Goal: Transaction & Acquisition: Purchase product/service

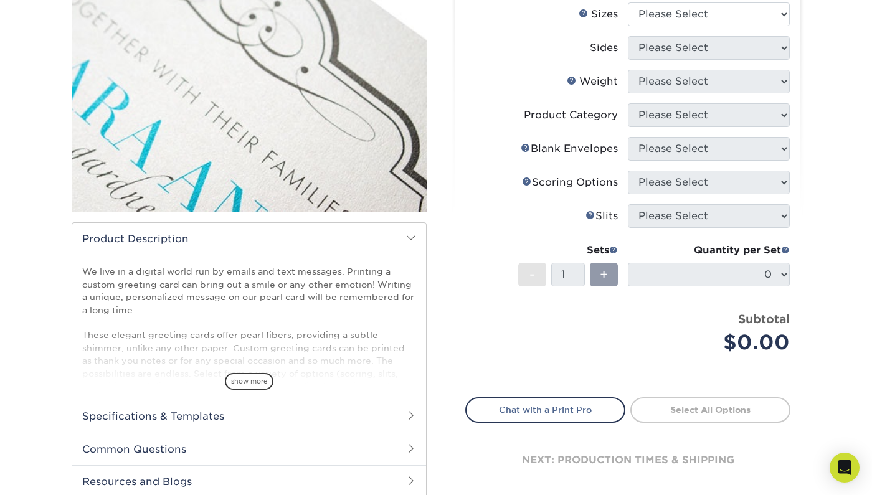
scroll to position [318, 0]
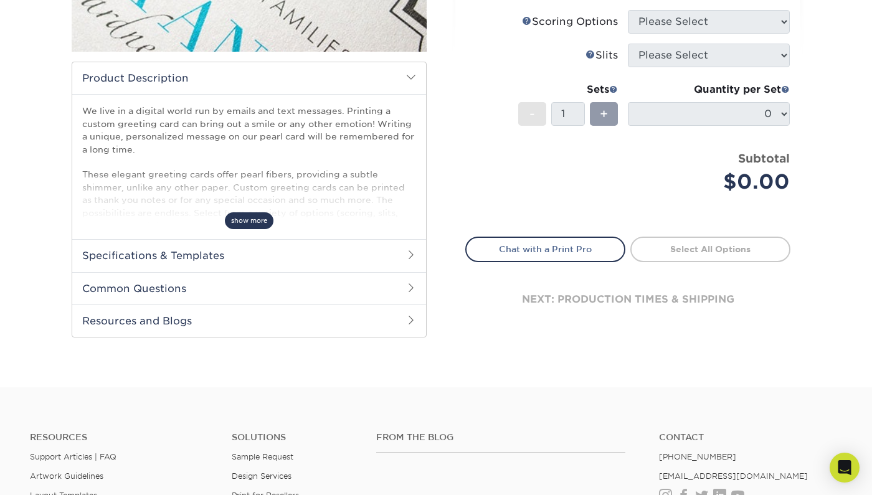
click at [249, 220] on span "show more" at bounding box center [249, 220] width 49 height 17
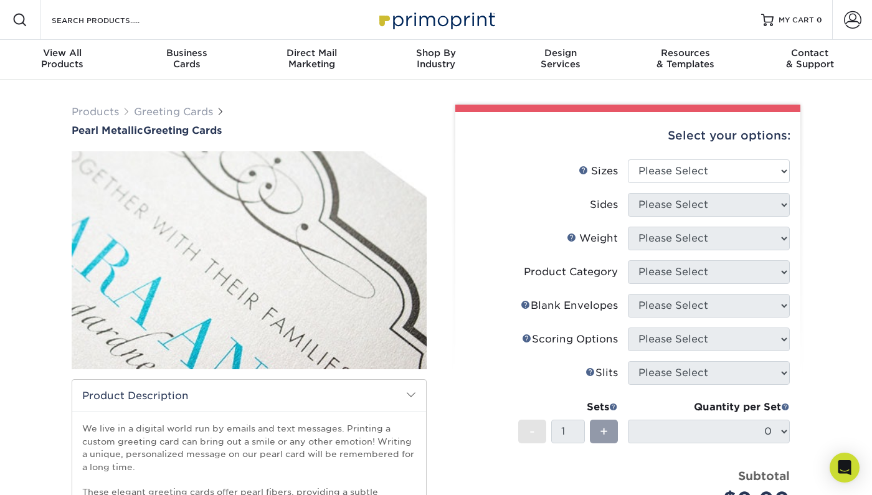
scroll to position [0, 0]
select select "4.25x11.00"
select select "13abbda7-1d64-4f25-8bb2-c179b224825d"
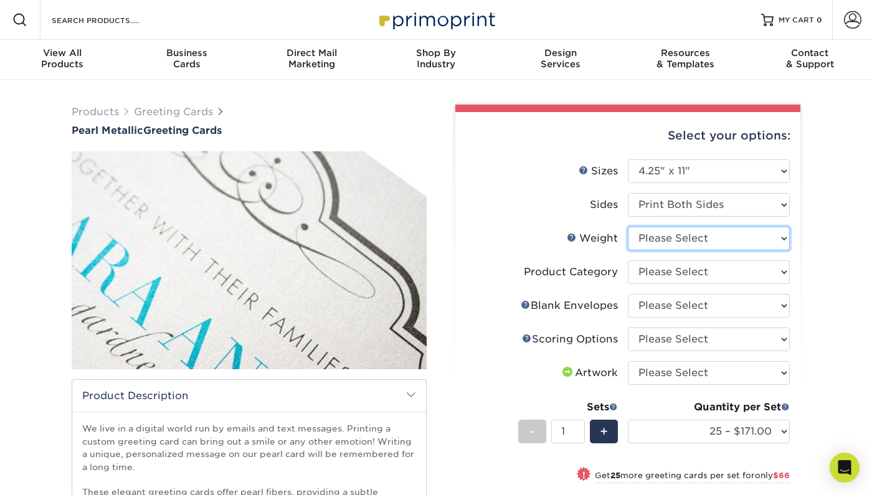
select select "14PTPM"
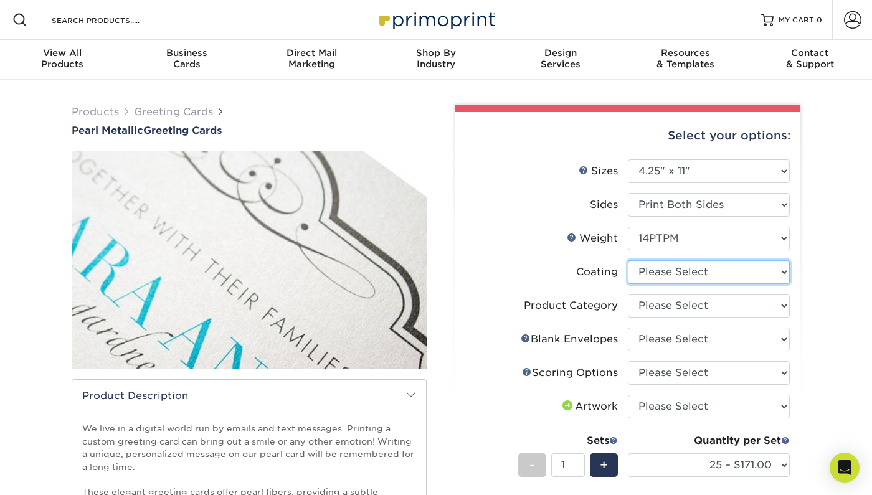
select select "3e7618de-abca-4bda-9f97-8b9129e913d8"
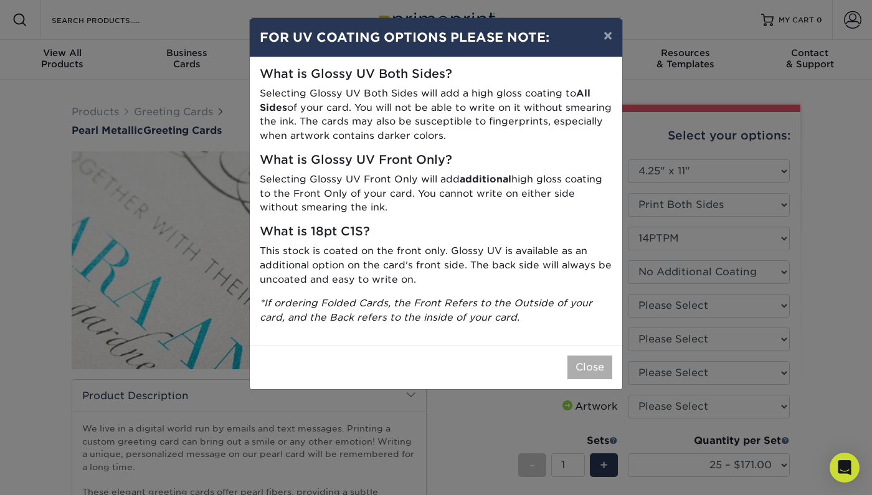
click at [587, 356] on button "Close" at bounding box center [589, 368] width 45 height 24
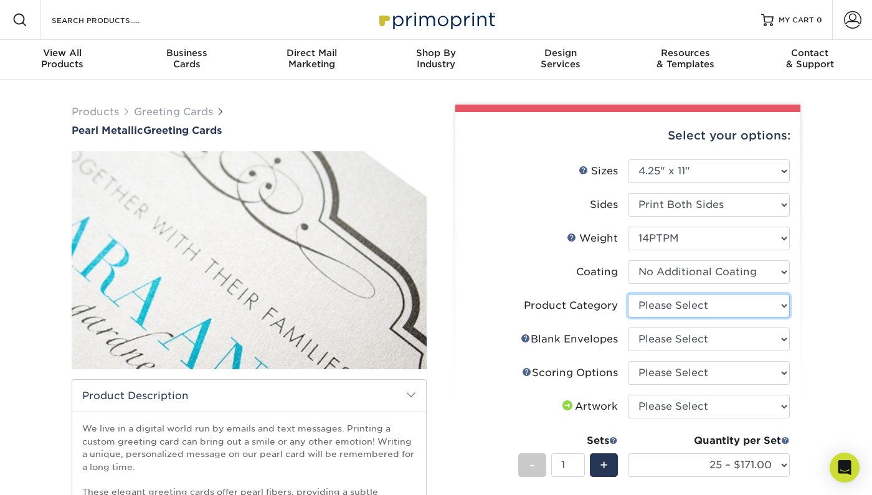
select select "b7f8198f-f281-4438-a52e-cd7a5c5c0cfc"
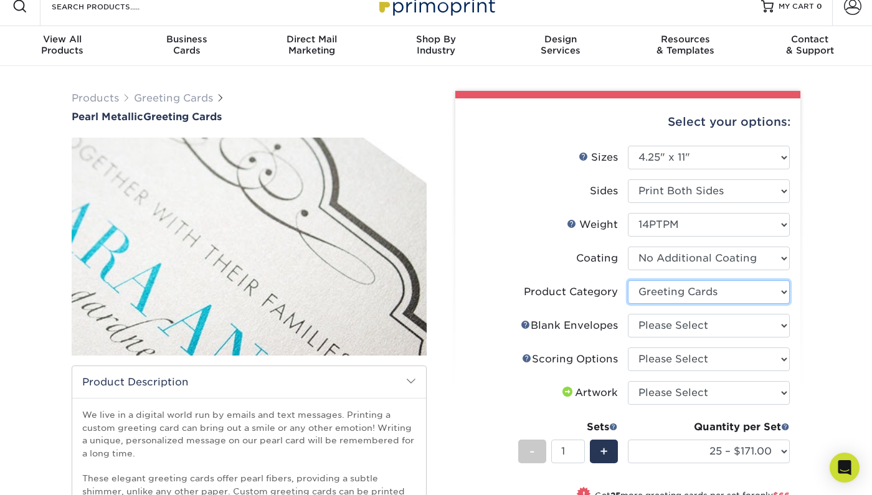
scroll to position [17, 0]
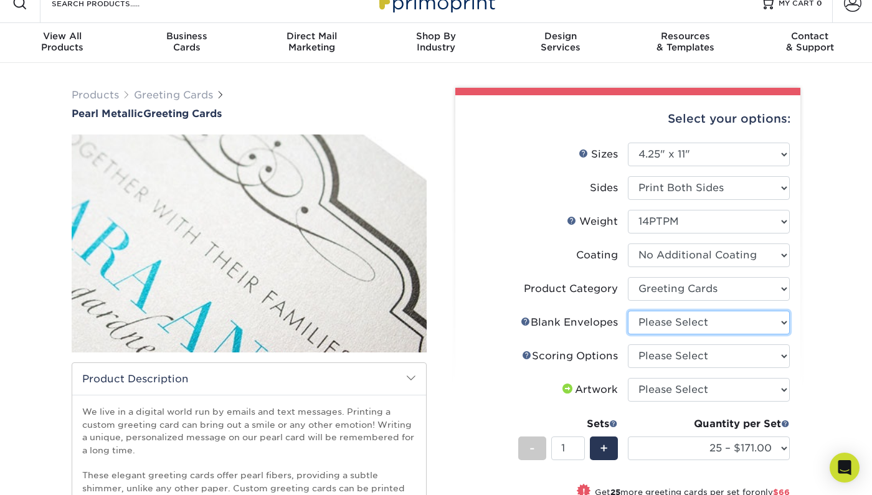
select select "89e69797-3325-4361-8bf5-02fcc4c0ee4f"
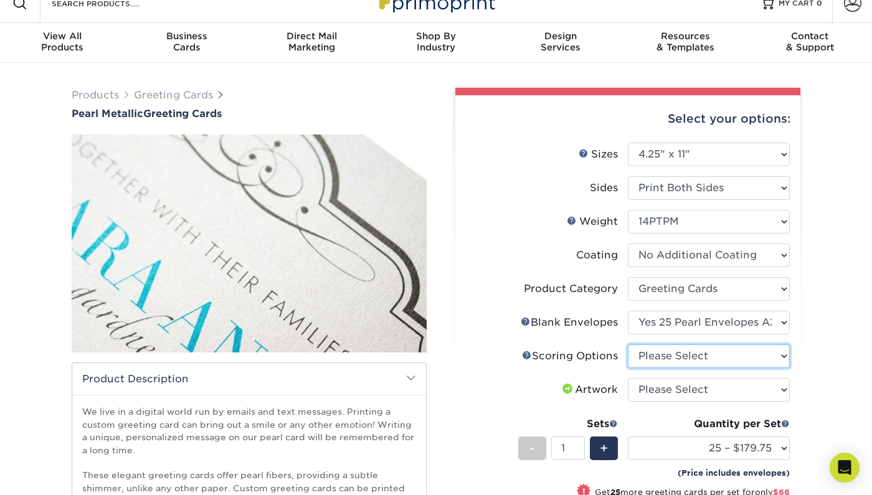
select select "b23166fa-223a-4016-b2d3-d3438452c7d9"
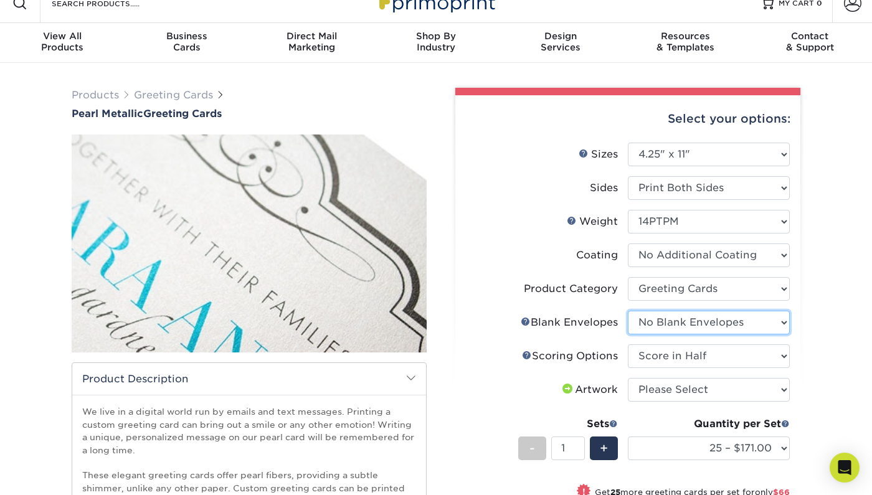
select select "89e69797-3325-4361-8bf5-02fcc4c0ee4f"
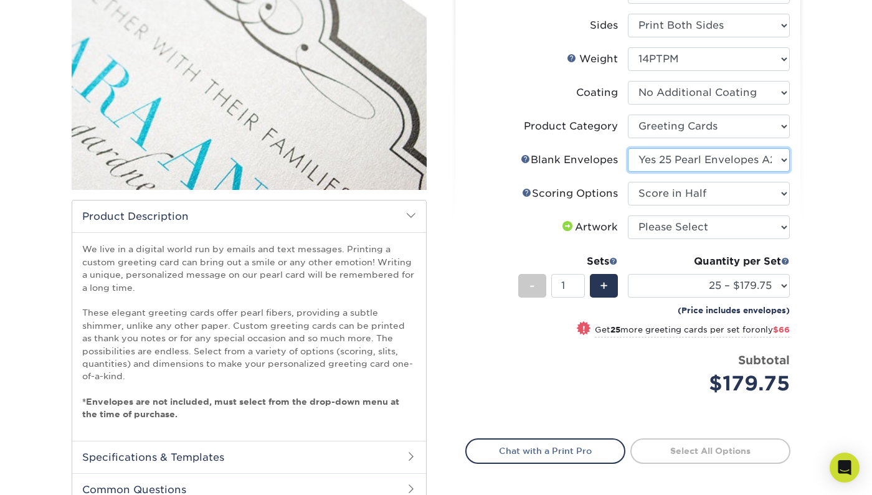
scroll to position [189, 0]
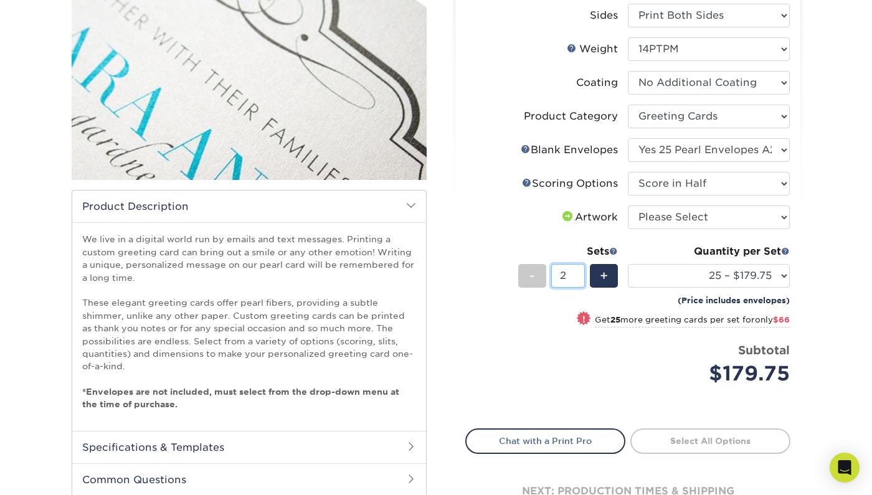
click at [579, 273] on input "2" at bounding box center [567, 276] width 33 height 24
type input "1"
click at [580, 278] on input "1" at bounding box center [567, 276] width 33 height 24
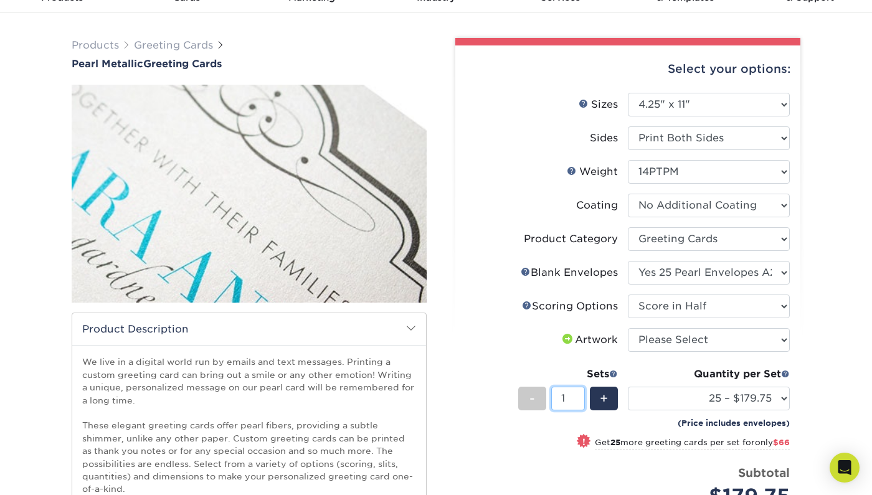
scroll to position [65, 0]
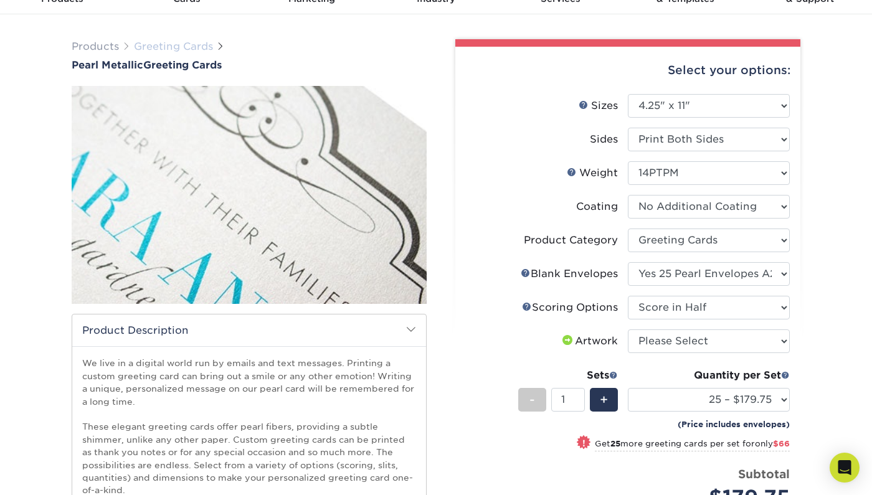
click at [204, 45] on link "Greeting Cards" at bounding box center [173, 46] width 79 height 12
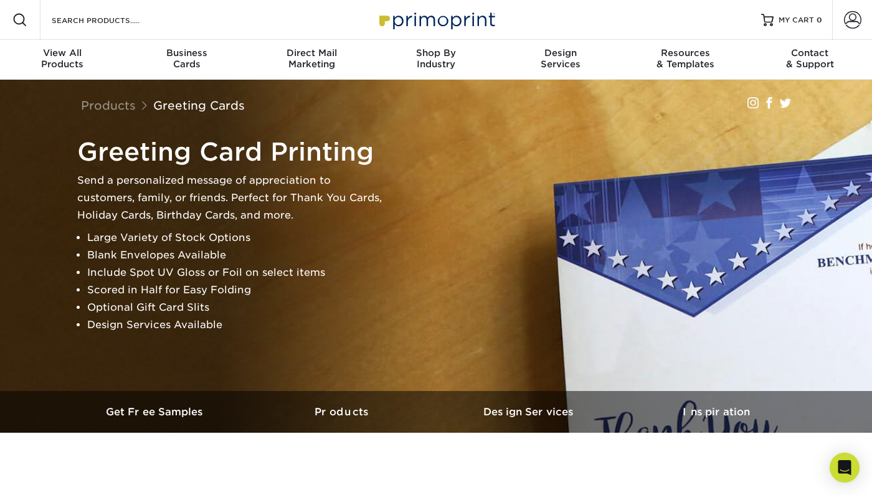
scroll to position [59, 0]
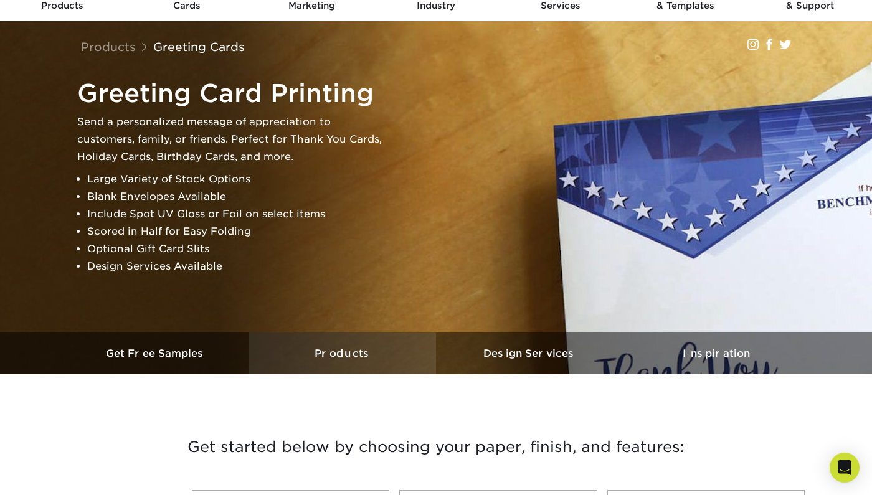
click at [351, 350] on h3 "Products" at bounding box center [342, 353] width 187 height 12
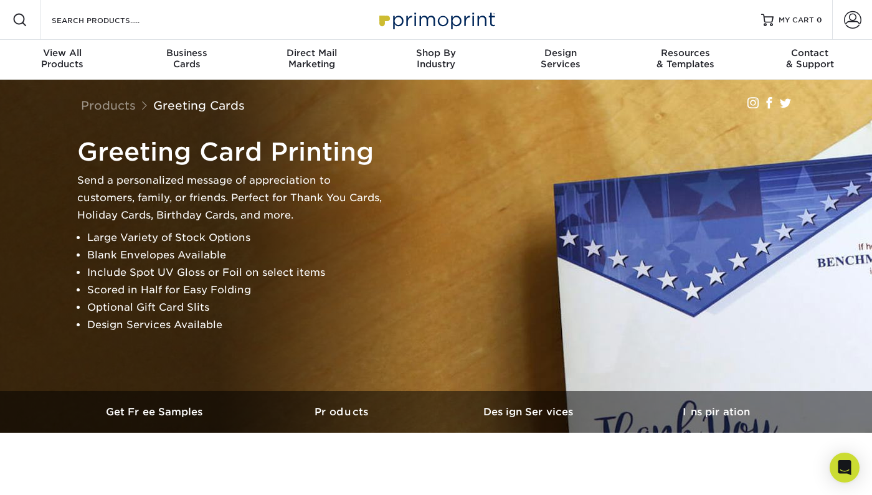
scroll to position [0, 0]
